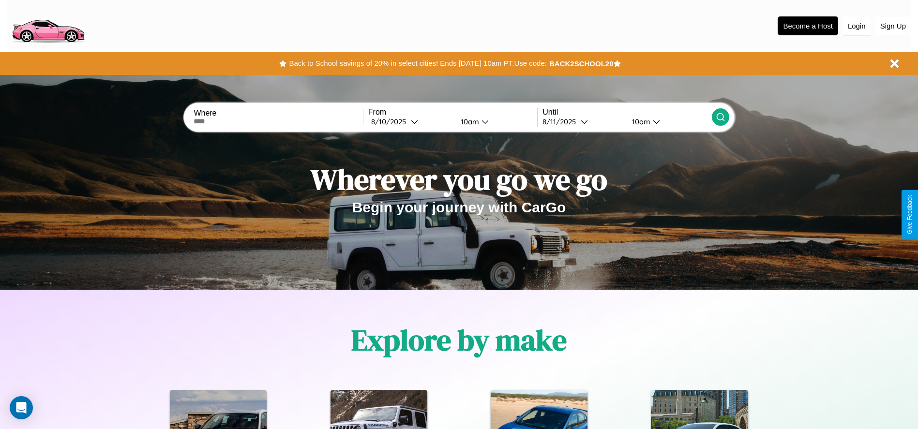
click at [857, 26] on button "Login" at bounding box center [857, 26] width 28 height 18
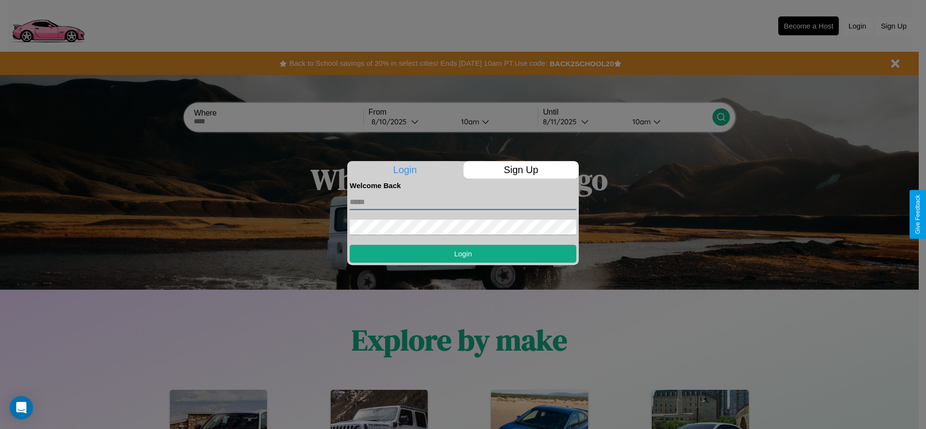
click at [463, 202] on input "text" at bounding box center [463, 202] width 227 height 15
type input "**********"
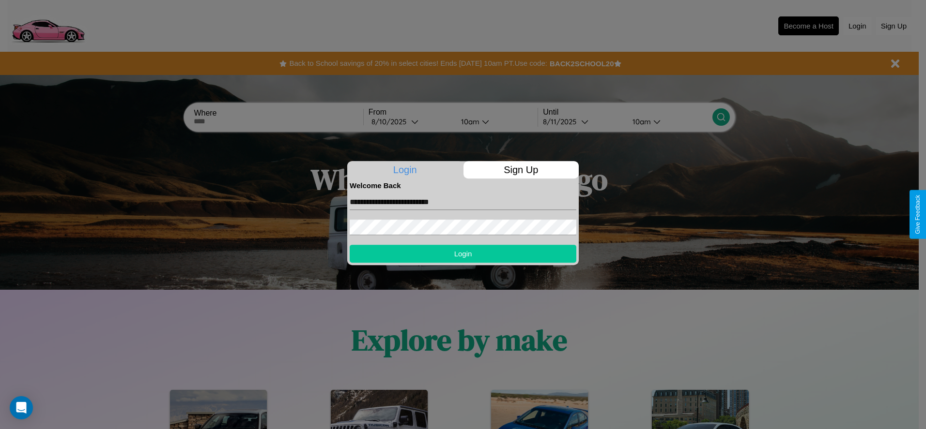
click at [463, 254] on button "Login" at bounding box center [463, 254] width 227 height 18
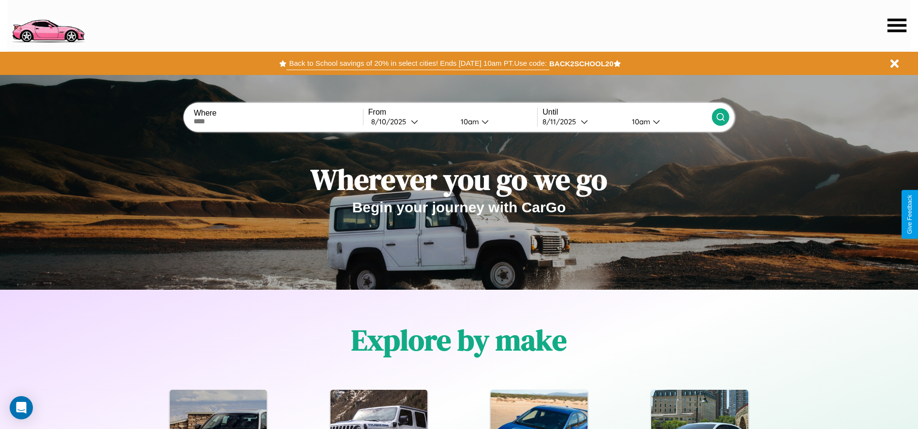
click at [418, 63] on button "Back to School savings of 20% in select cities! Ends [DATE] 10am PT. Use code:" at bounding box center [418, 64] width 262 height 14
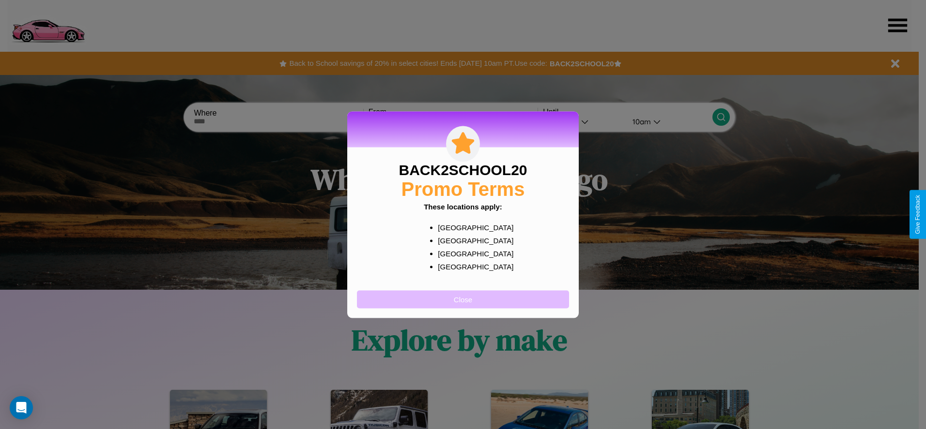
click at [463, 299] on button "Close" at bounding box center [463, 299] width 212 height 18
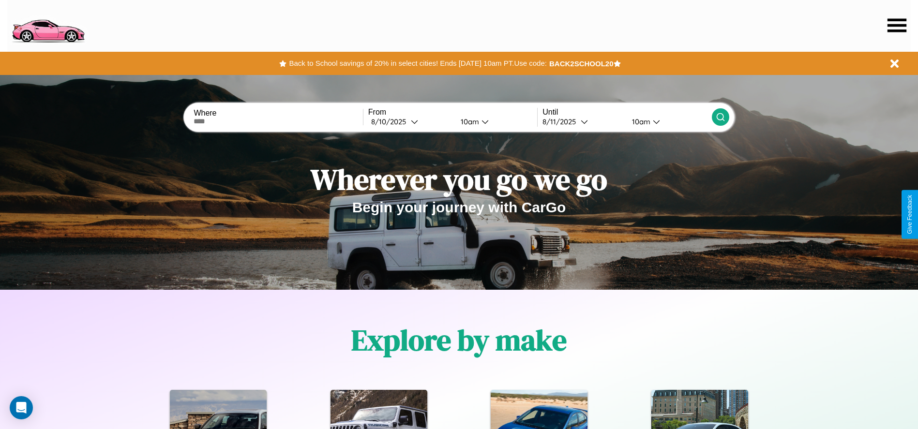
click at [897, 25] on icon at bounding box center [897, 25] width 19 height 14
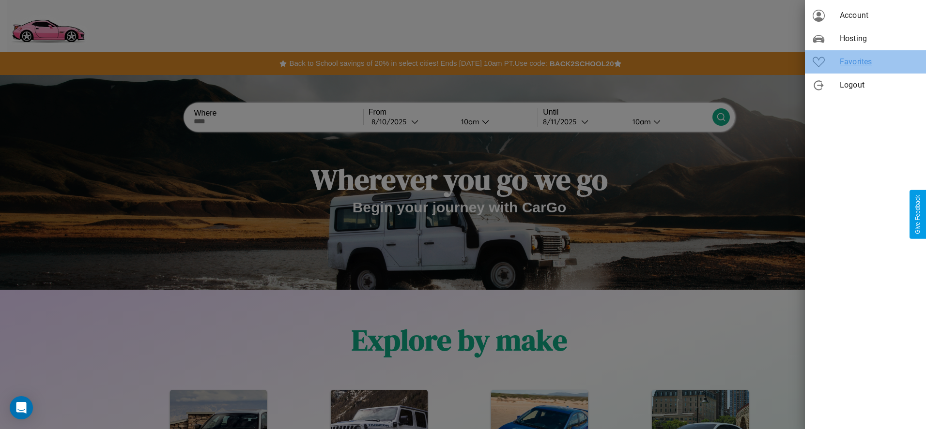
click at [865, 62] on span "Favorites" at bounding box center [878, 62] width 78 height 12
